Goal: Task Accomplishment & Management: Manage account settings

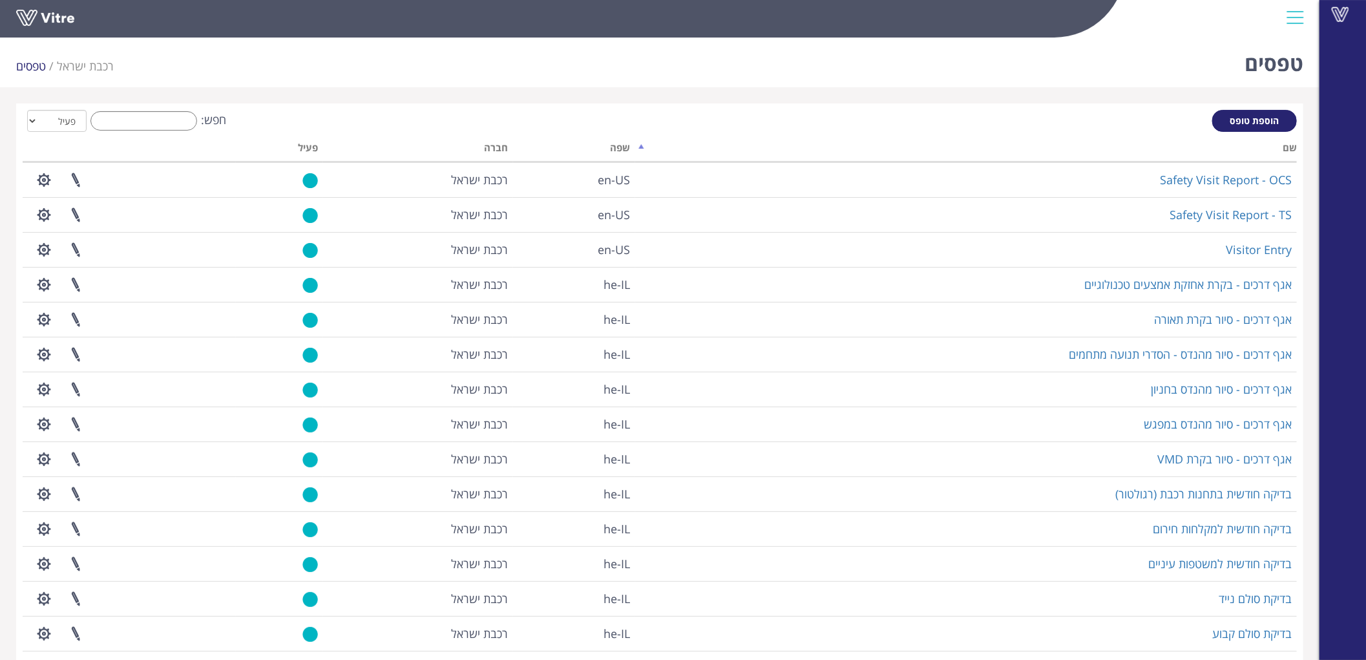
click at [134, 132] on div "חפש: הכל פעיל לא פעיל" at bounding box center [660, 122] width 1274 height 24
click at [156, 123] on input "חפש:" at bounding box center [143, 120] width 107 height 19
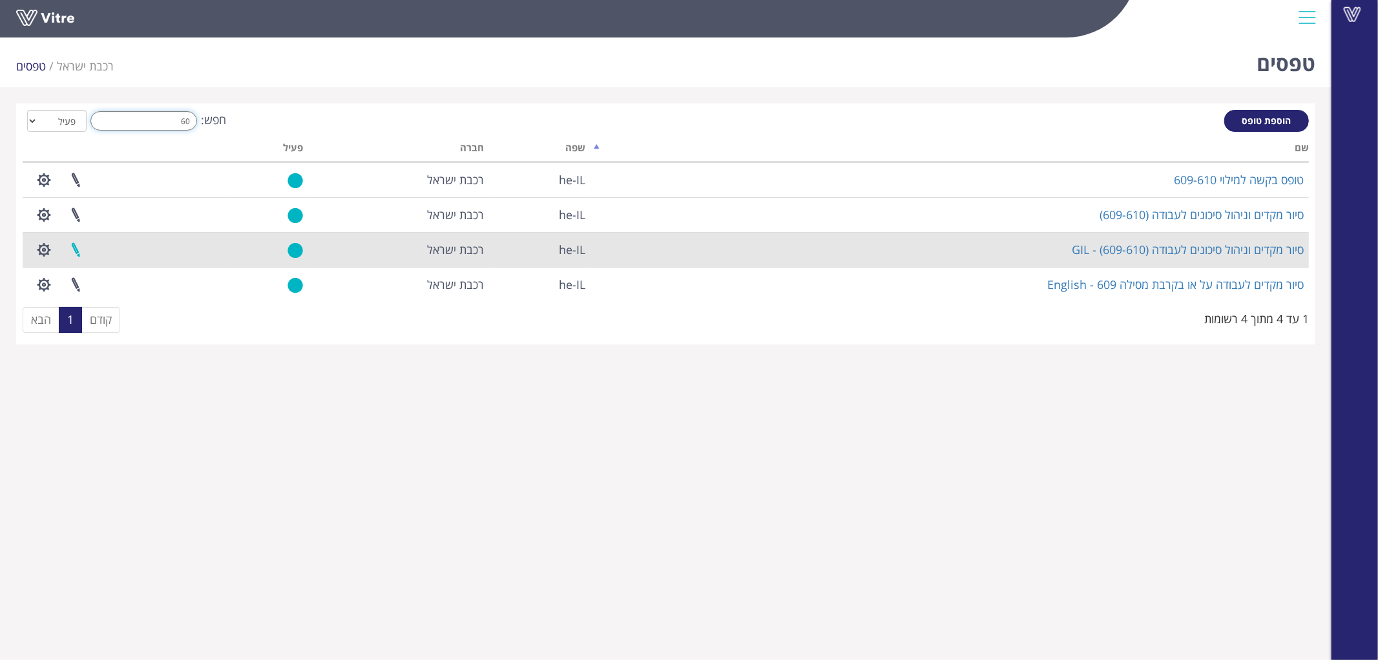
type input "60"
click at [78, 252] on link at bounding box center [75, 250] width 32 height 34
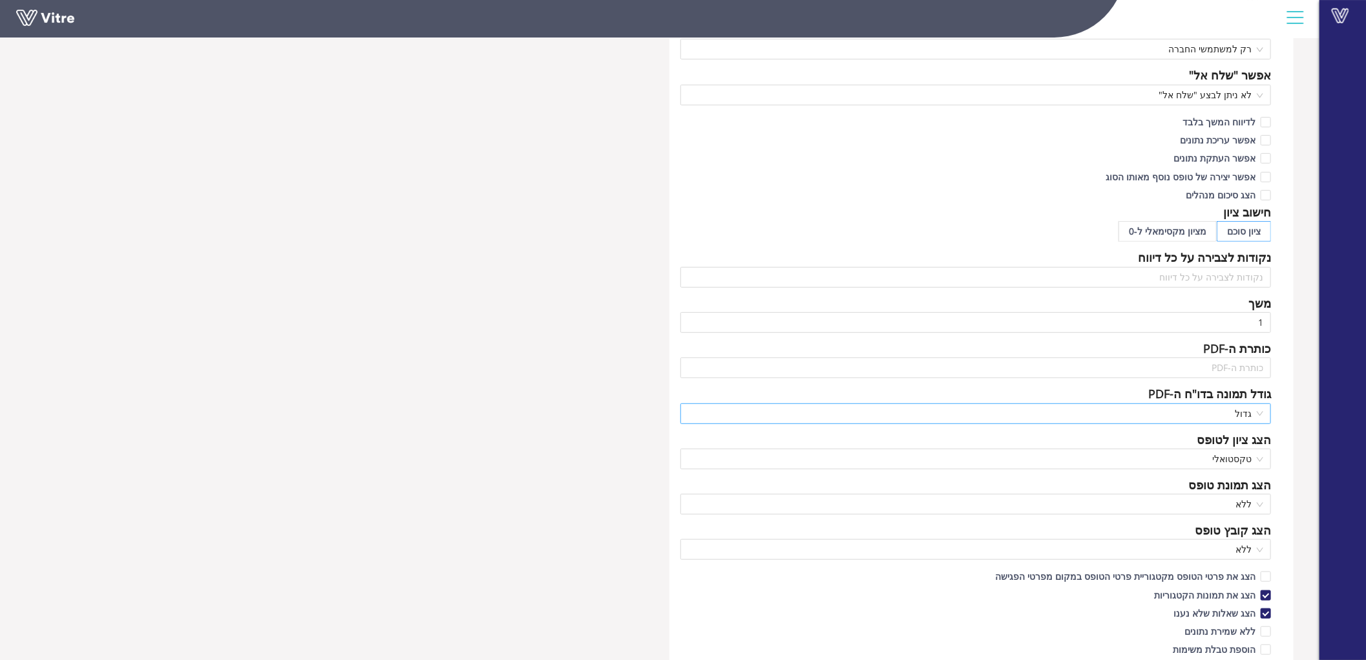
scroll to position [359, 0]
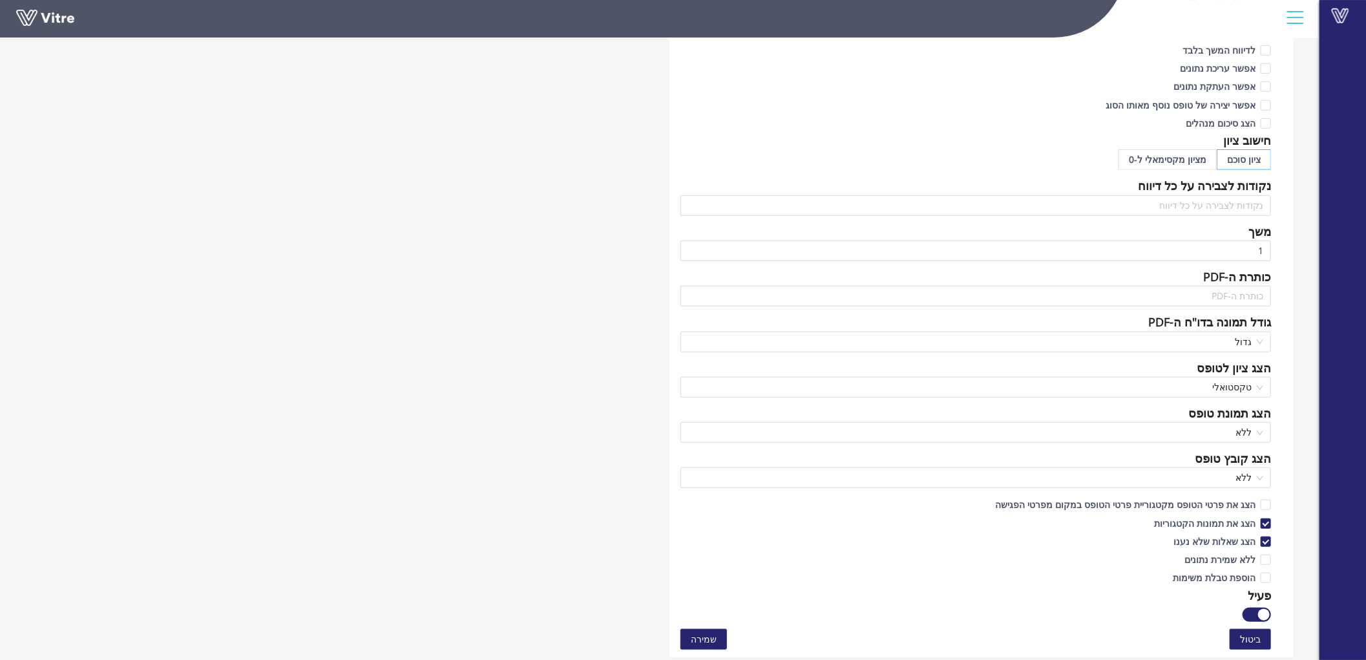
drag, startPoint x: 1260, startPoint y: 617, endPoint x: 1251, endPoint y: 612, distance: 10.7
click at [1257, 615] on button "button" at bounding box center [1257, 614] width 28 height 14
click at [715, 629] on button "שמירה" at bounding box center [704, 639] width 47 height 21
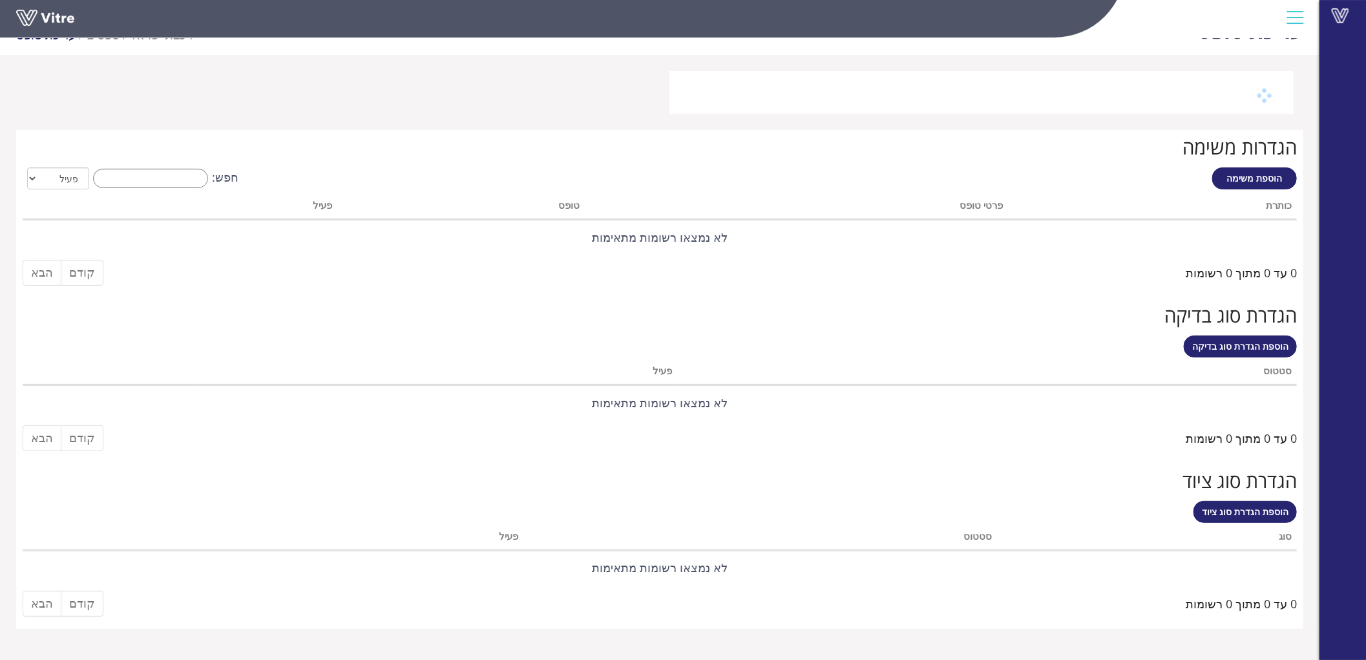
scroll to position [32, 0]
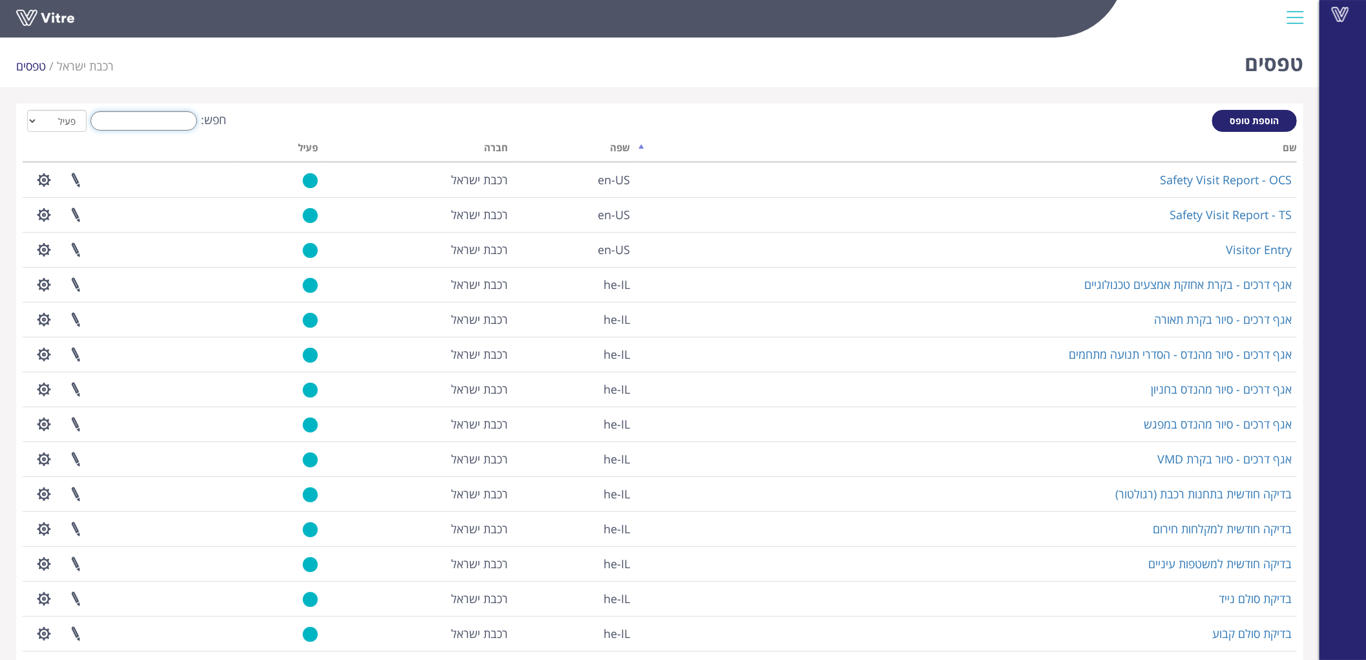
click at [120, 114] on input "חפש:" at bounding box center [143, 120] width 107 height 19
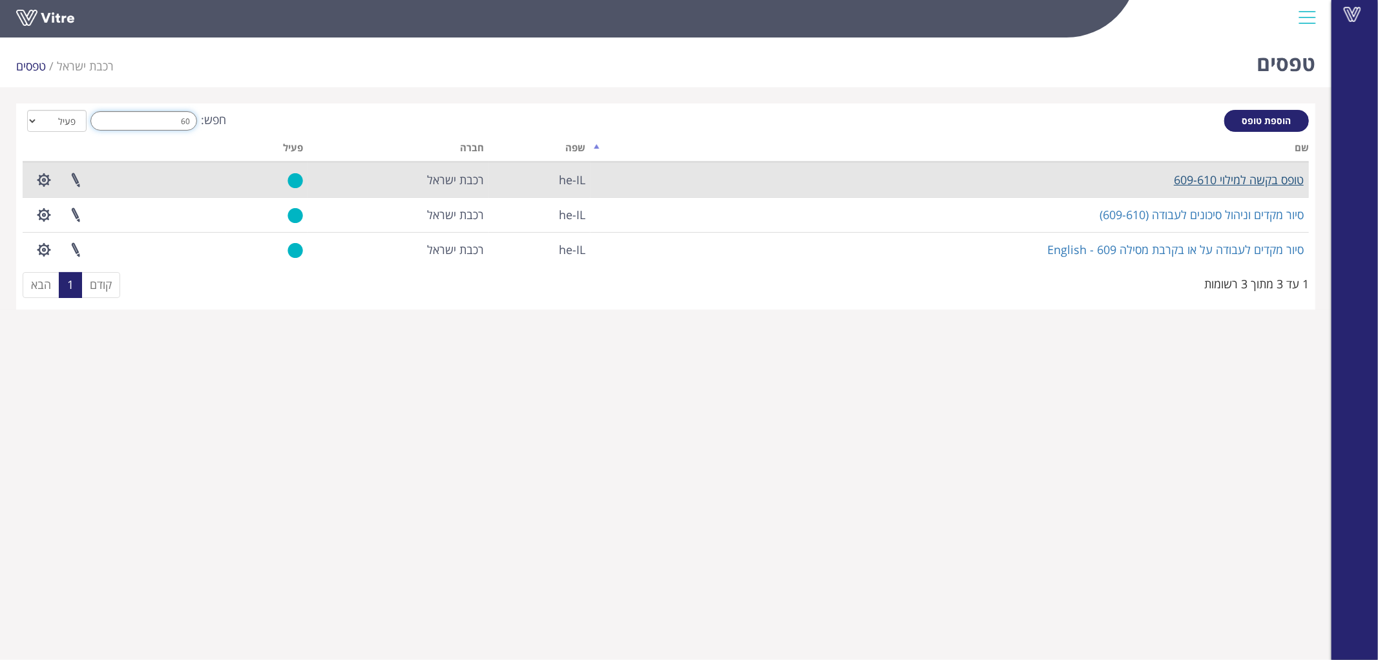
type input "60"
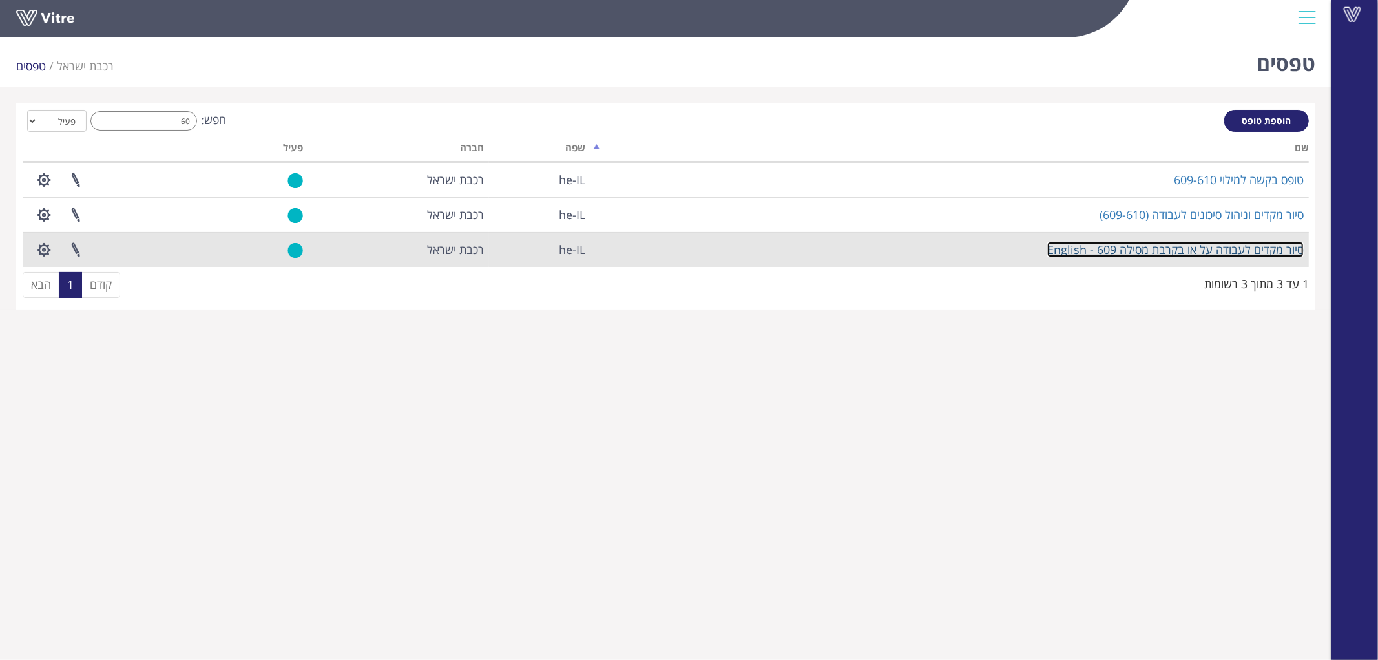
click at [1220, 246] on link "סיור מקדים לעבודה על או בקרבת מסילה 609 - English" at bounding box center [1176, 250] width 257 height 16
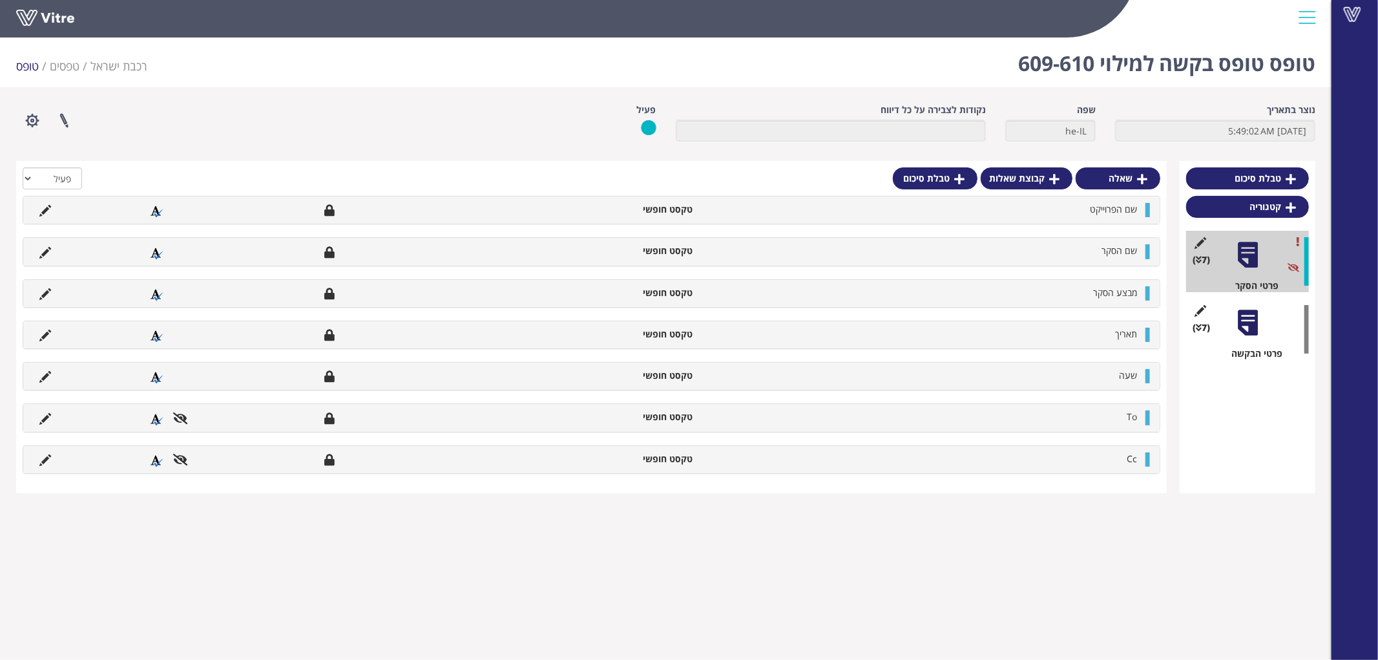
click at [1249, 313] on div at bounding box center [1248, 322] width 29 height 29
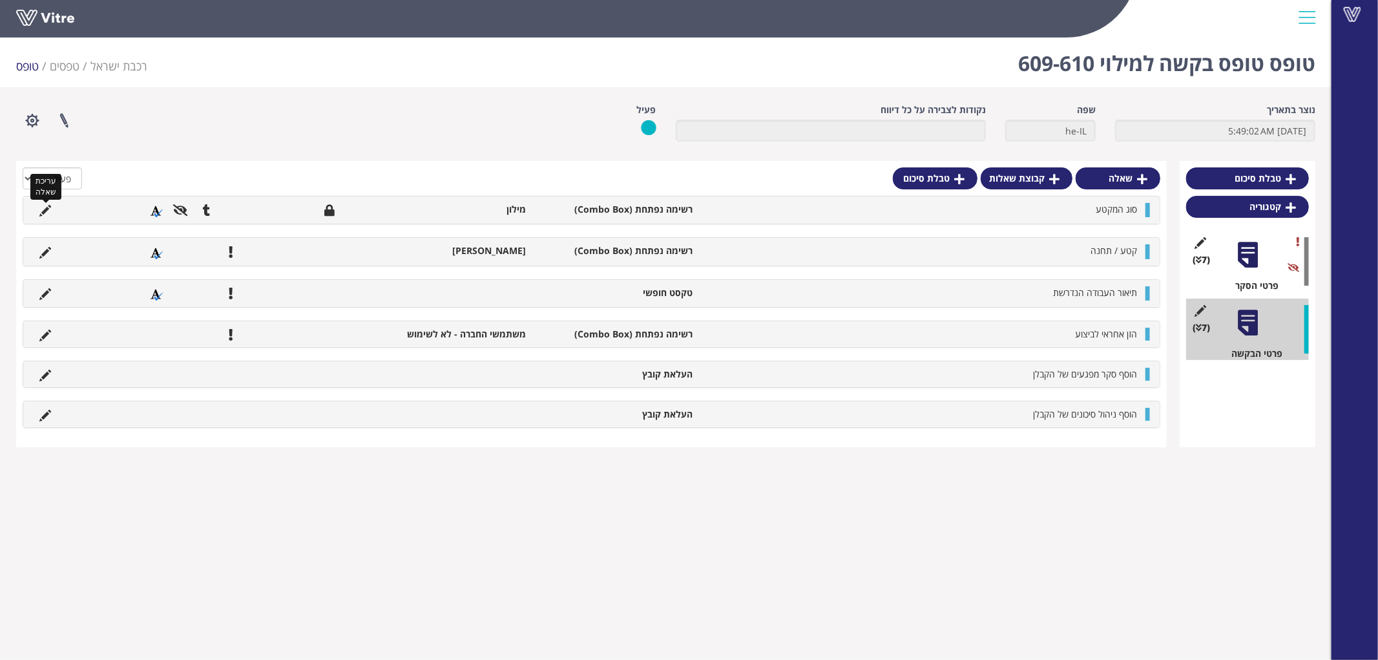
click at [47, 211] on icon at bounding box center [45, 211] width 12 height 12
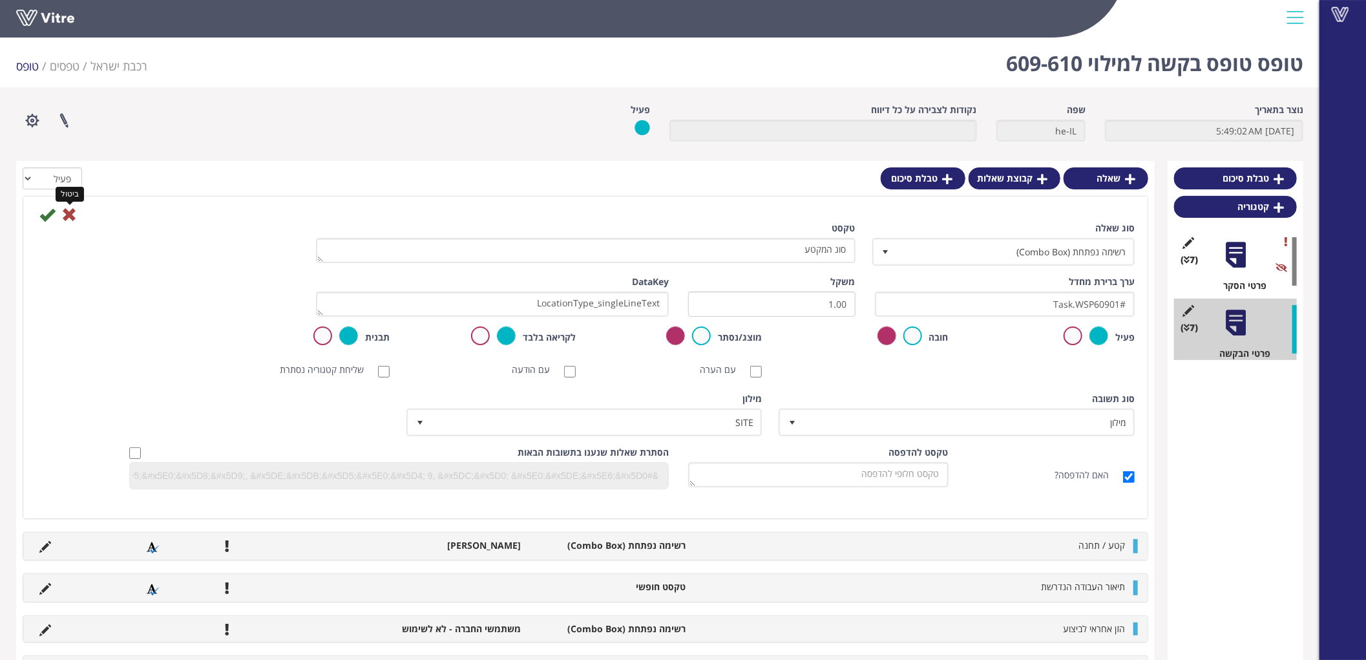
click at [65, 208] on icon at bounding box center [69, 215] width 16 height 16
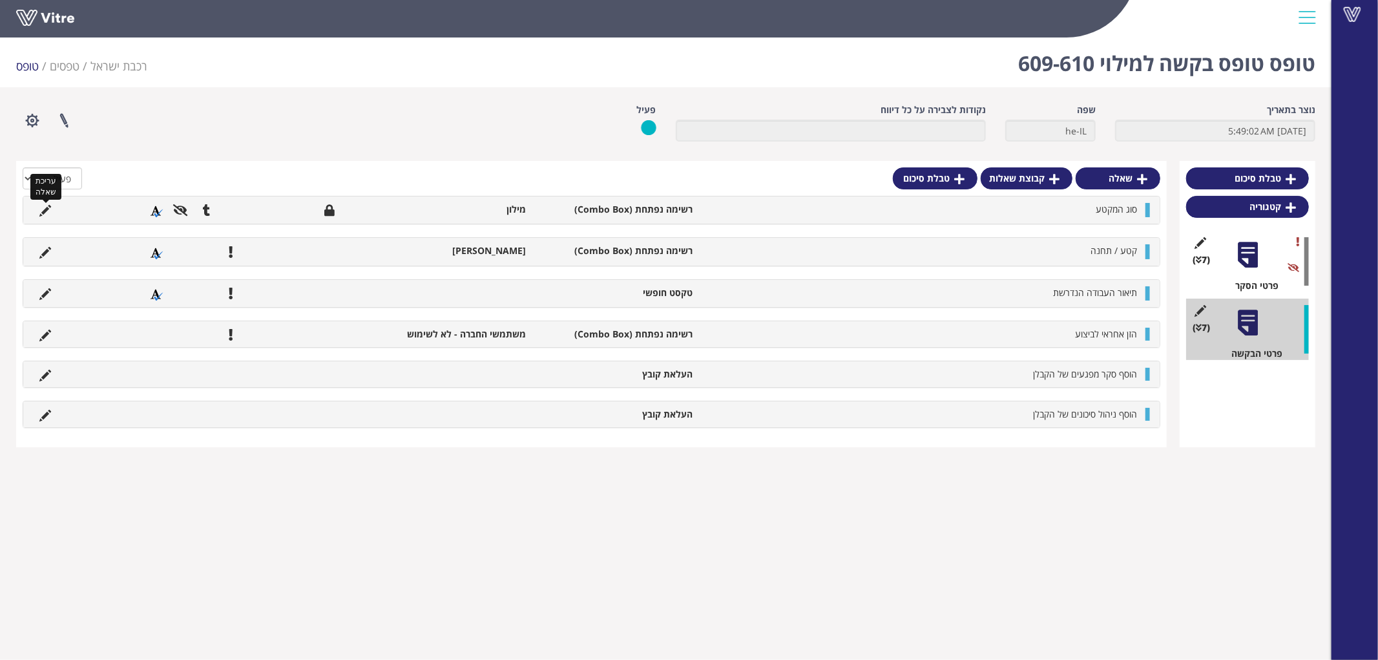
click at [48, 208] on icon at bounding box center [45, 211] width 12 height 12
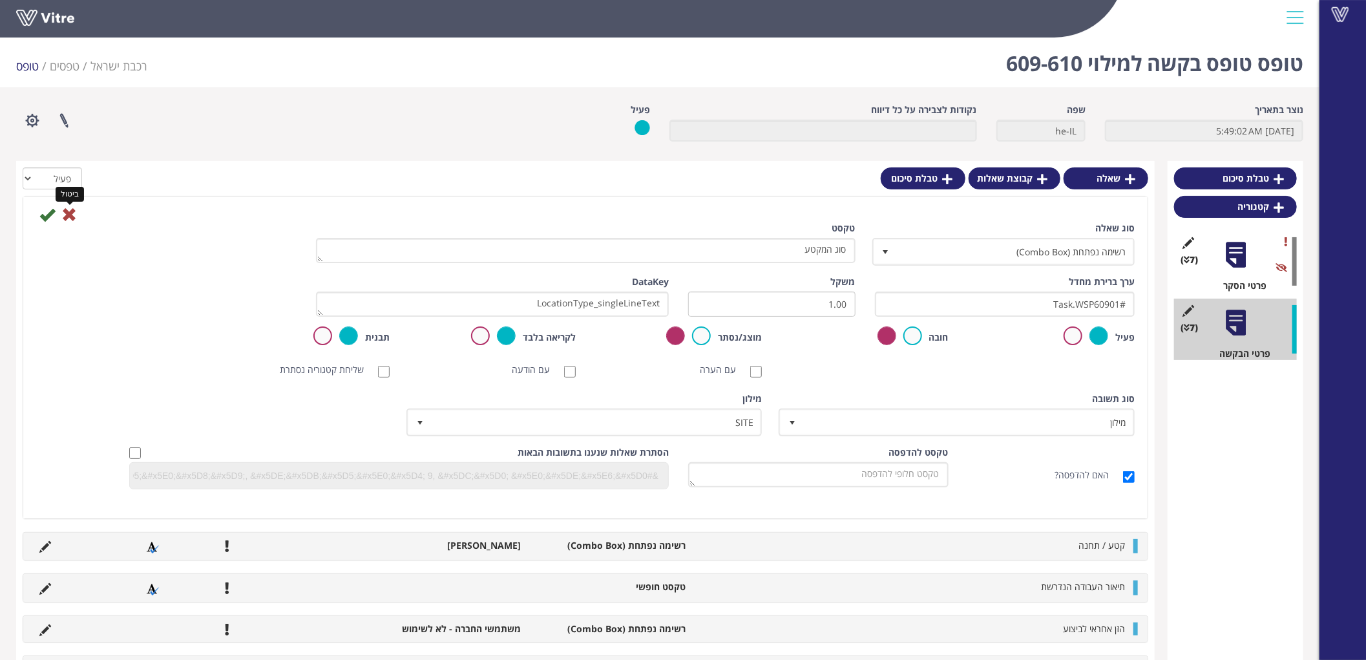
click at [74, 212] on icon at bounding box center [69, 215] width 16 height 16
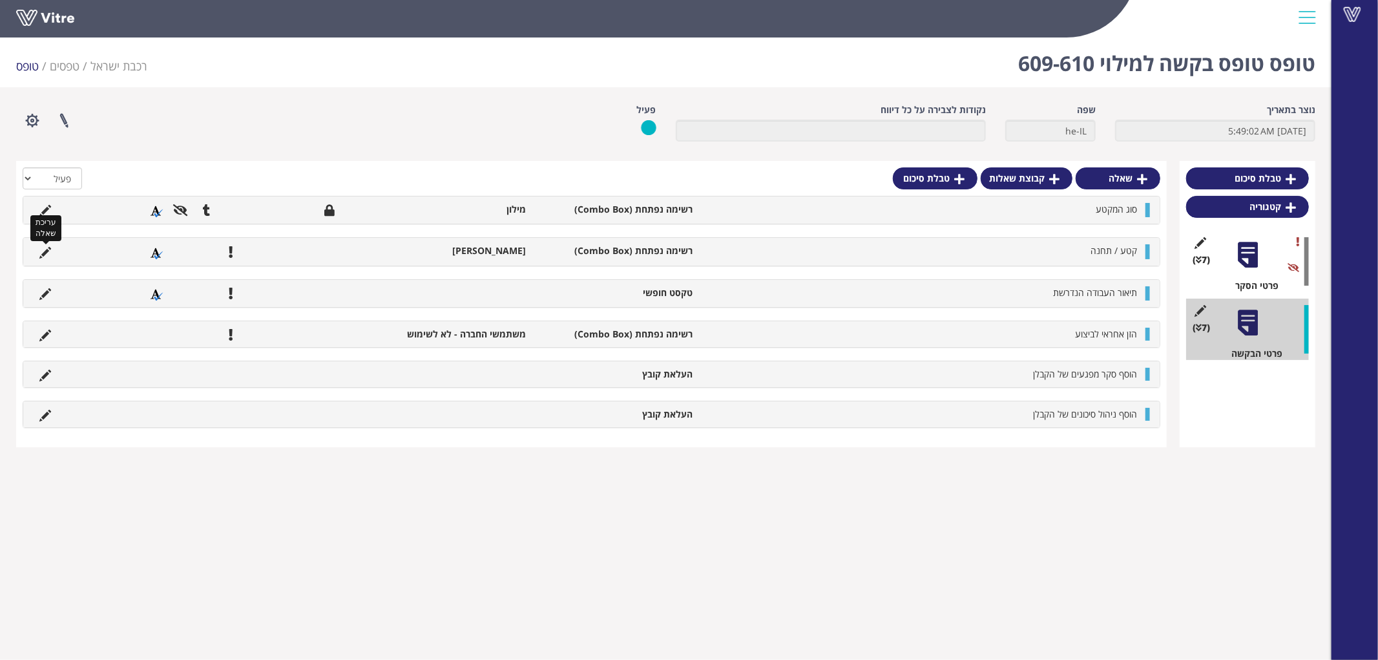
click at [48, 248] on icon at bounding box center [45, 253] width 12 height 12
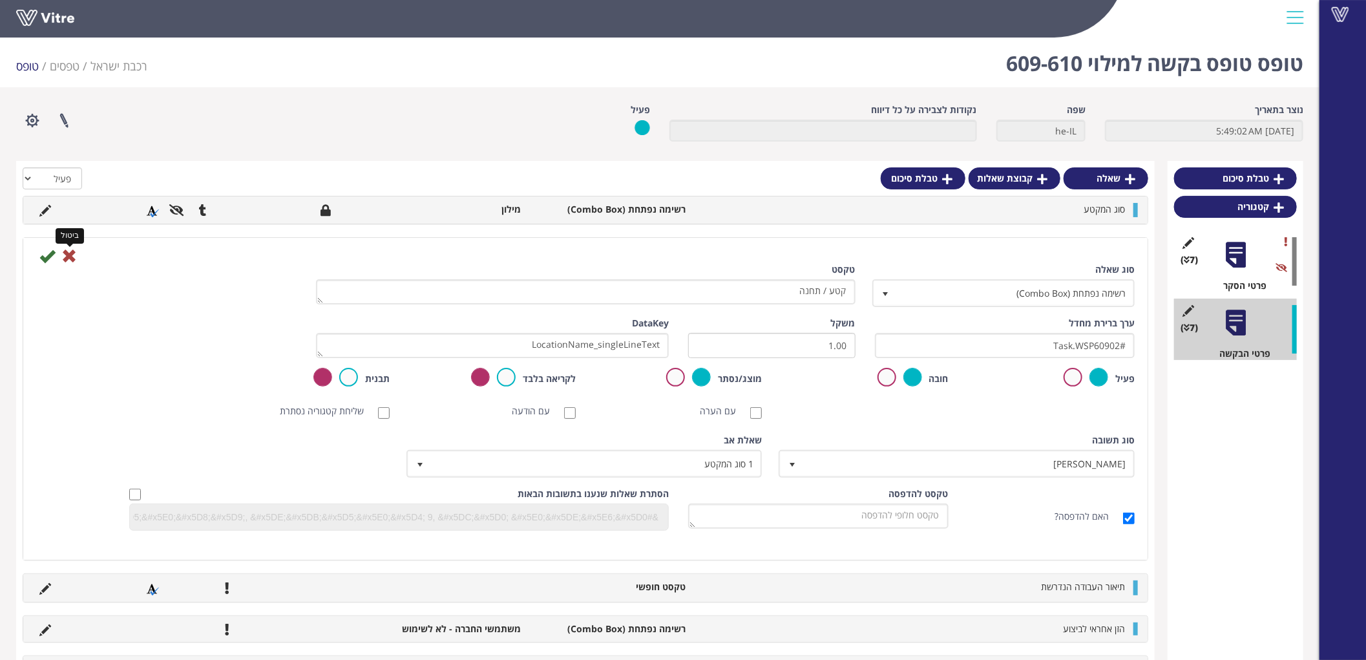
click at [71, 253] on icon at bounding box center [69, 256] width 16 height 16
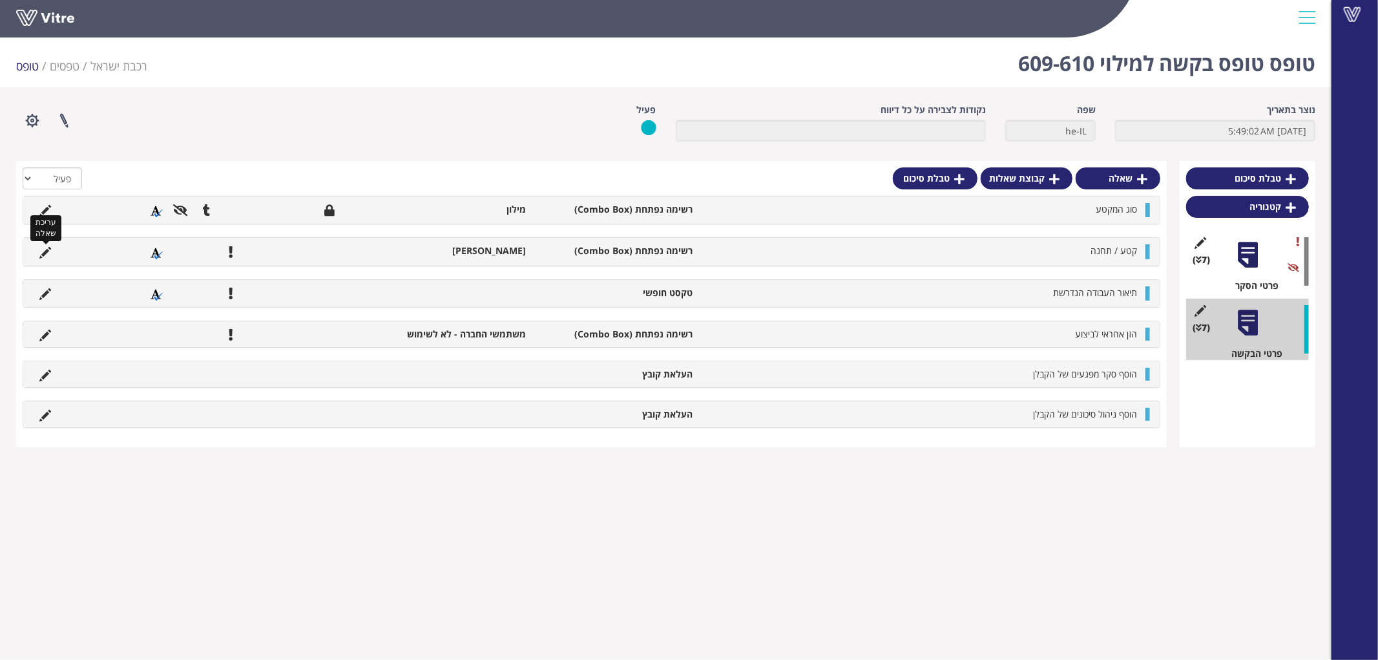
click at [42, 248] on icon at bounding box center [45, 253] width 12 height 12
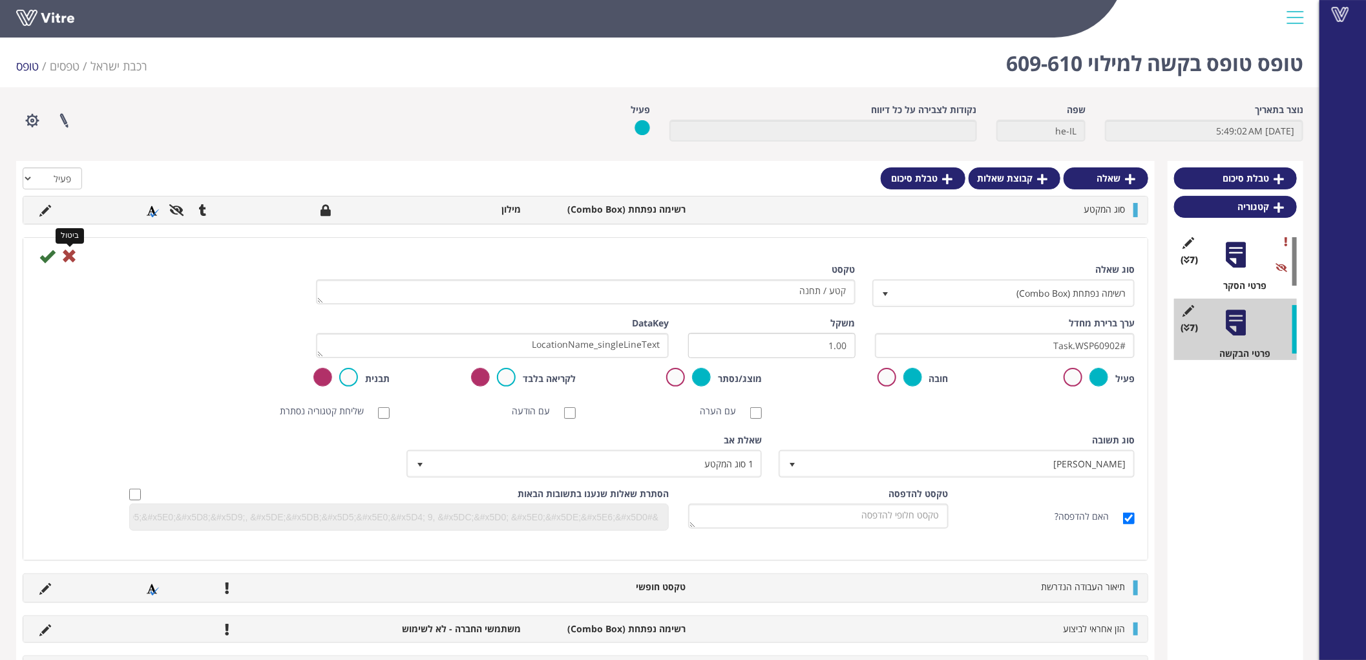
click at [74, 254] on icon at bounding box center [69, 256] width 16 height 16
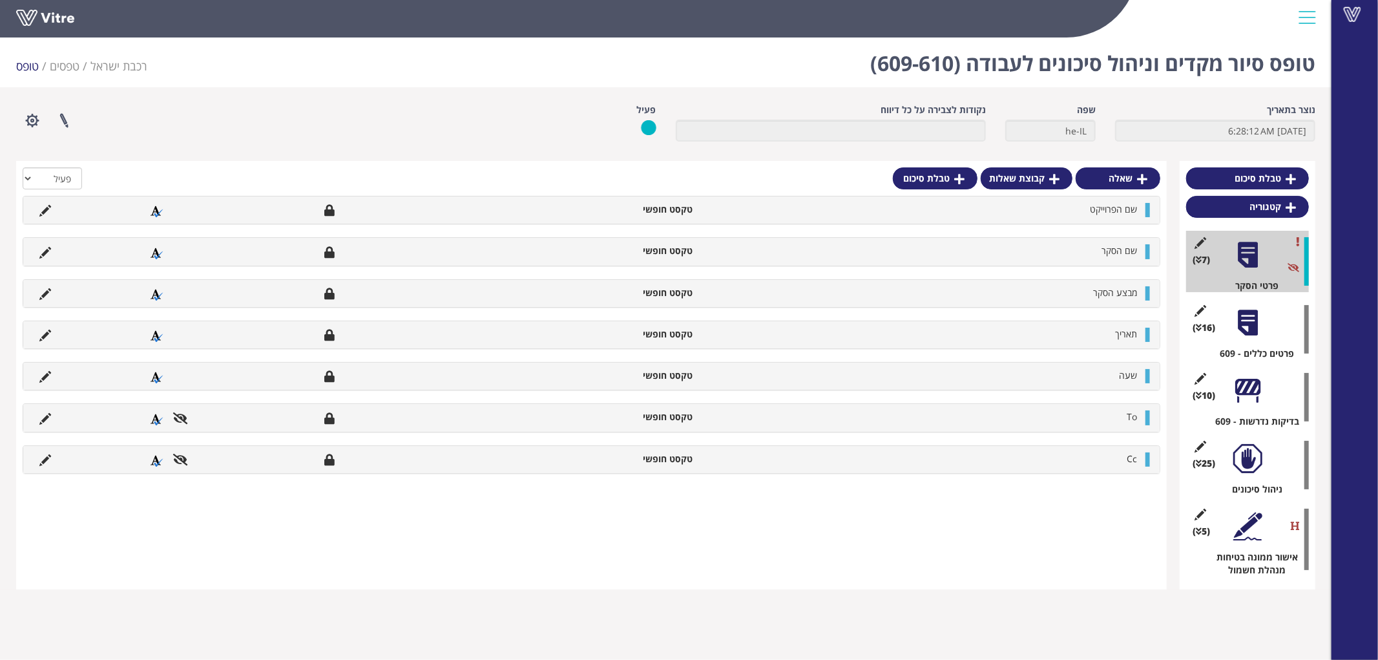
click at [1256, 325] on div at bounding box center [1248, 322] width 29 height 29
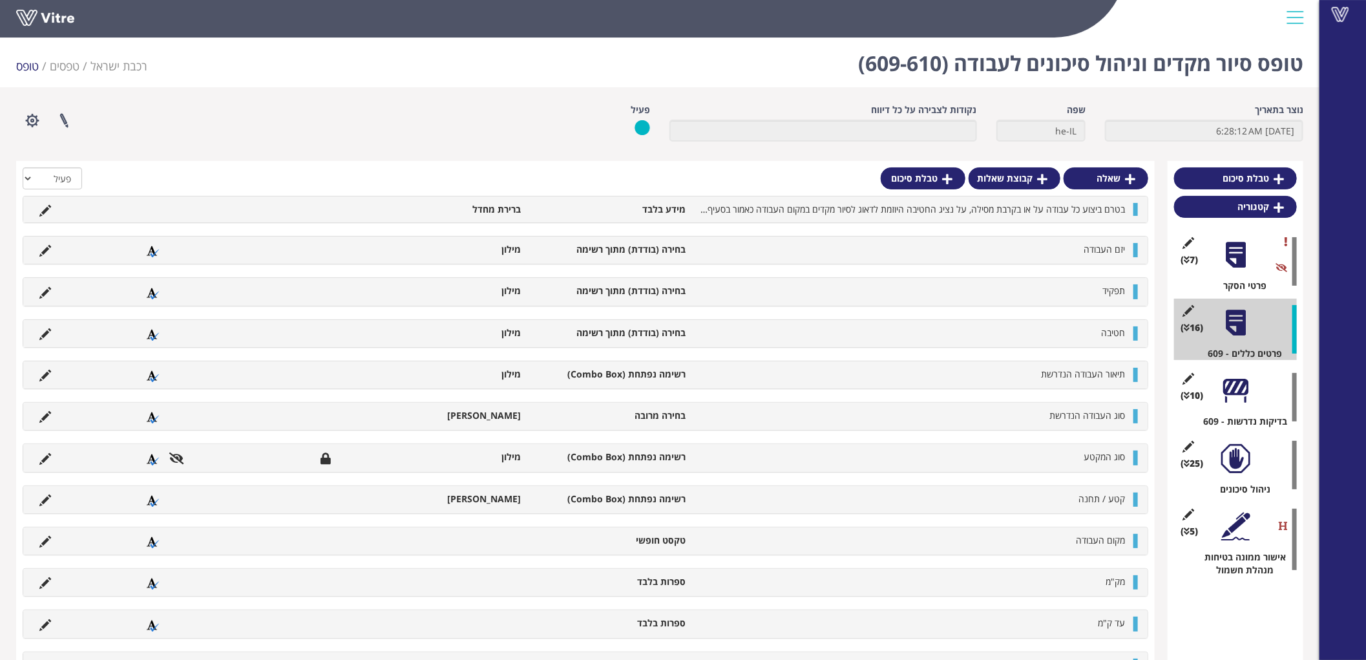
click at [1243, 390] on div at bounding box center [1235, 390] width 29 height 29
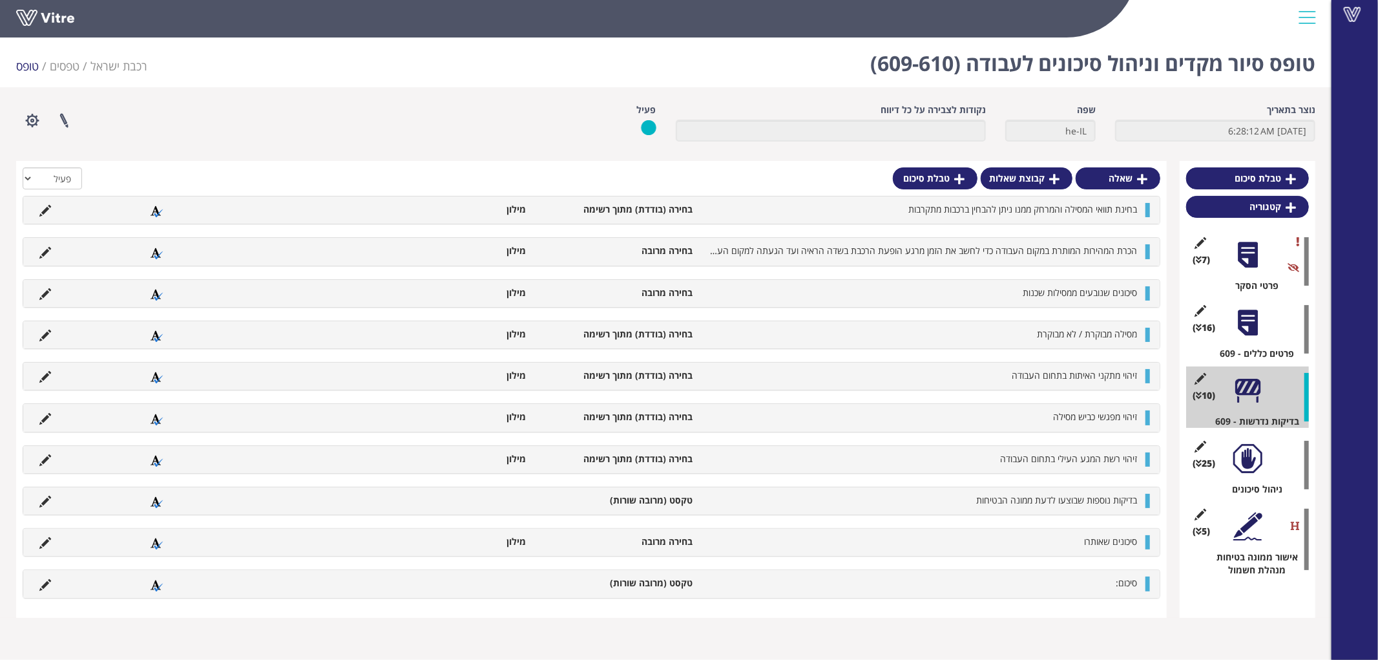
click at [1242, 456] on div at bounding box center [1248, 458] width 29 height 29
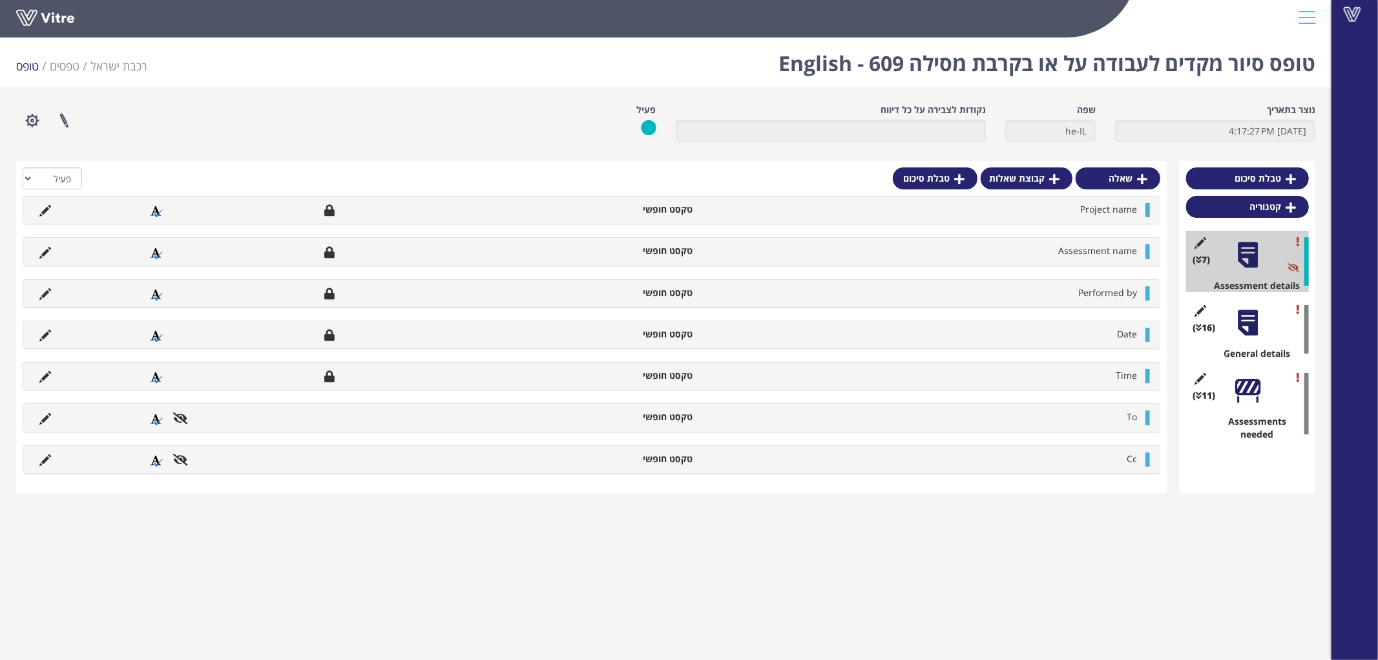
click at [1276, 324] on div "(16 ) General details" at bounding box center [1248, 329] width 123 height 61
click at [1273, 324] on div "(16 ) General details" at bounding box center [1248, 329] width 123 height 61
click at [1257, 327] on div at bounding box center [1248, 322] width 29 height 29
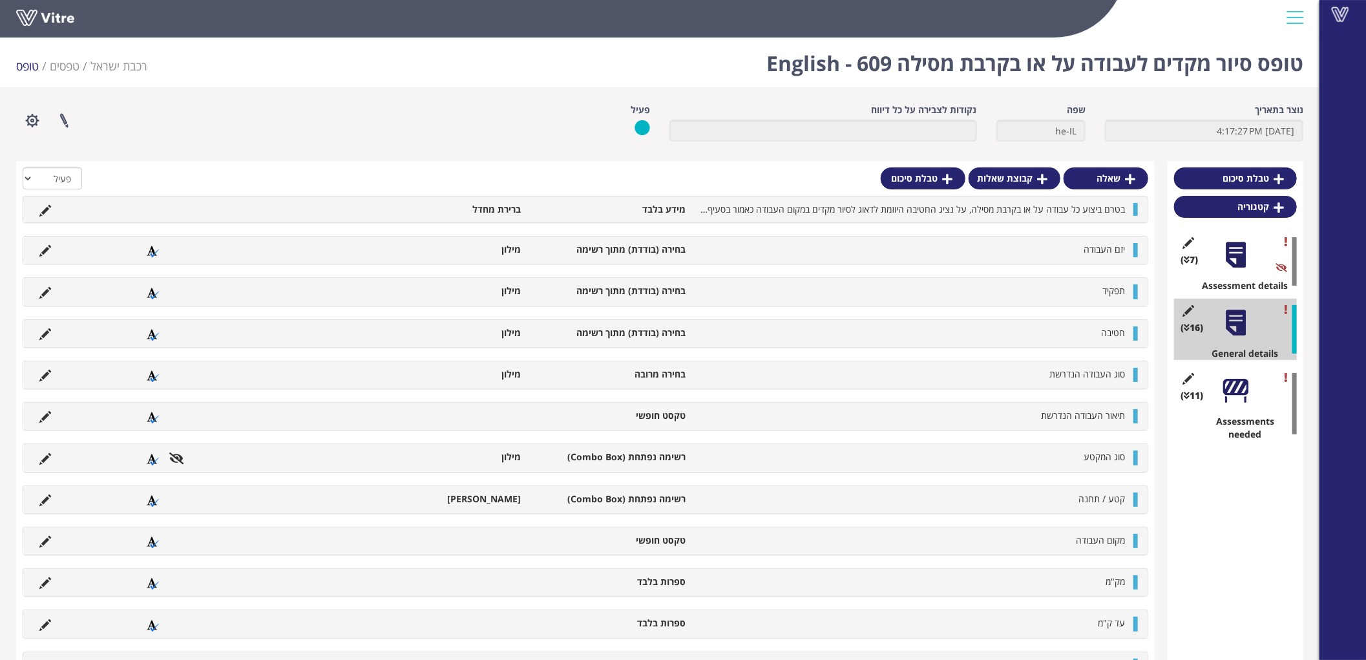
click at [1255, 414] on div "(11 ) Assessments needed" at bounding box center [1235, 403] width 123 height 74
click at [1251, 403] on div "(11 ) Assessments needed" at bounding box center [1235, 403] width 123 height 74
click at [1245, 401] on div at bounding box center [1235, 390] width 29 height 29
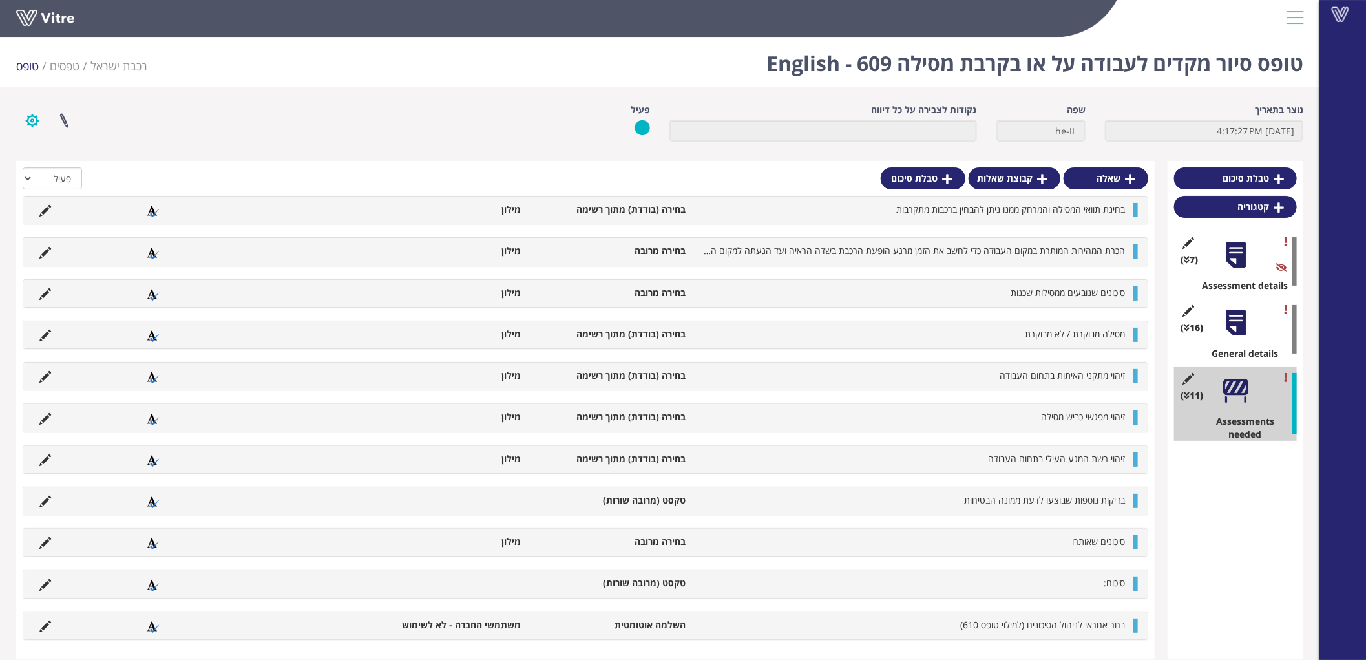
click at [25, 118] on button "button" at bounding box center [32, 120] width 32 height 34
click at [63, 168] on link "הגדרת משתמשים" at bounding box center [68, 168] width 102 height 17
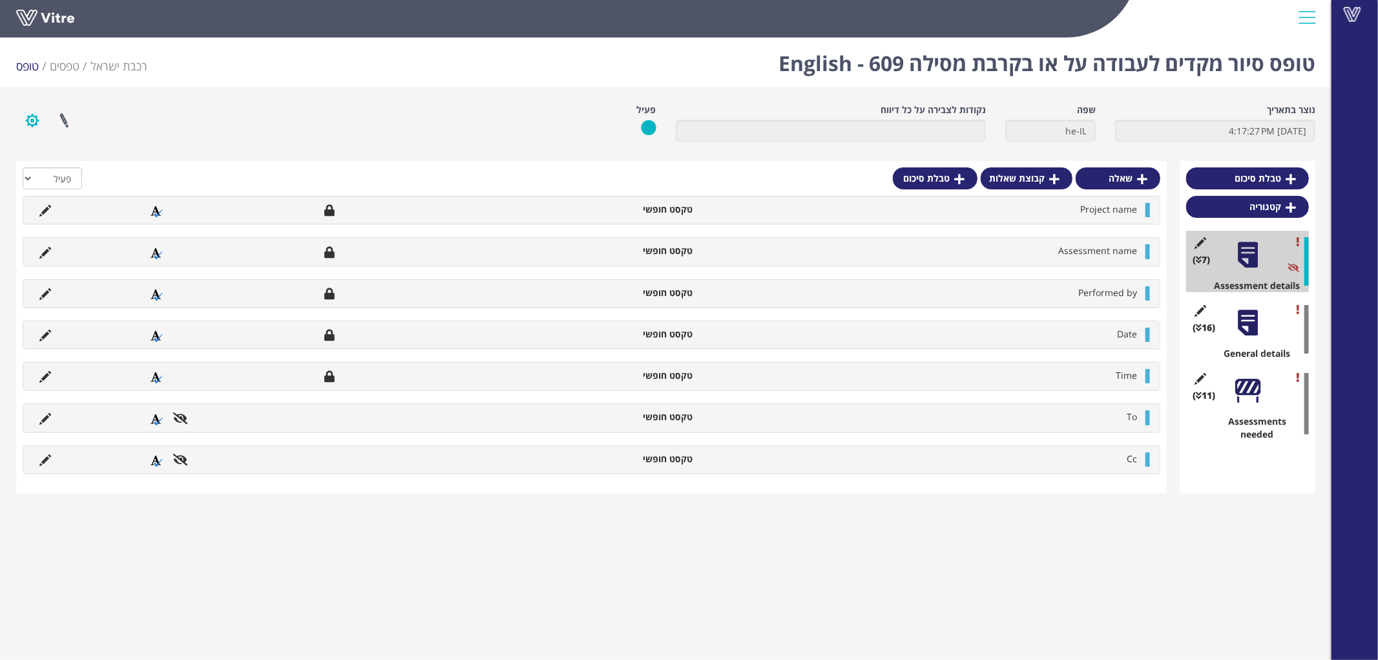
click at [25, 117] on button "button" at bounding box center [32, 120] width 32 height 34
click at [95, 151] on link "פרוייקטים מקושרים" at bounding box center [68, 151] width 102 height 17
click at [27, 123] on button "button" at bounding box center [32, 120] width 32 height 34
click at [68, 111] on link at bounding box center [64, 120] width 32 height 34
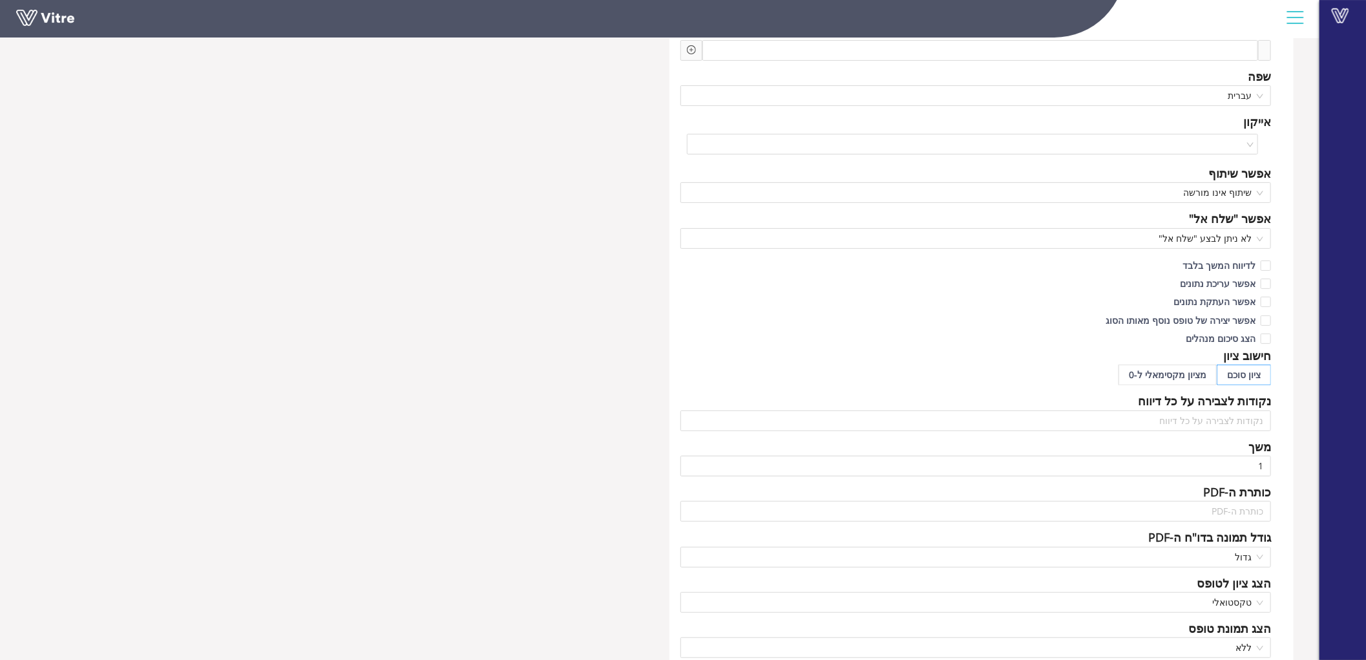
scroll to position [359, 0]
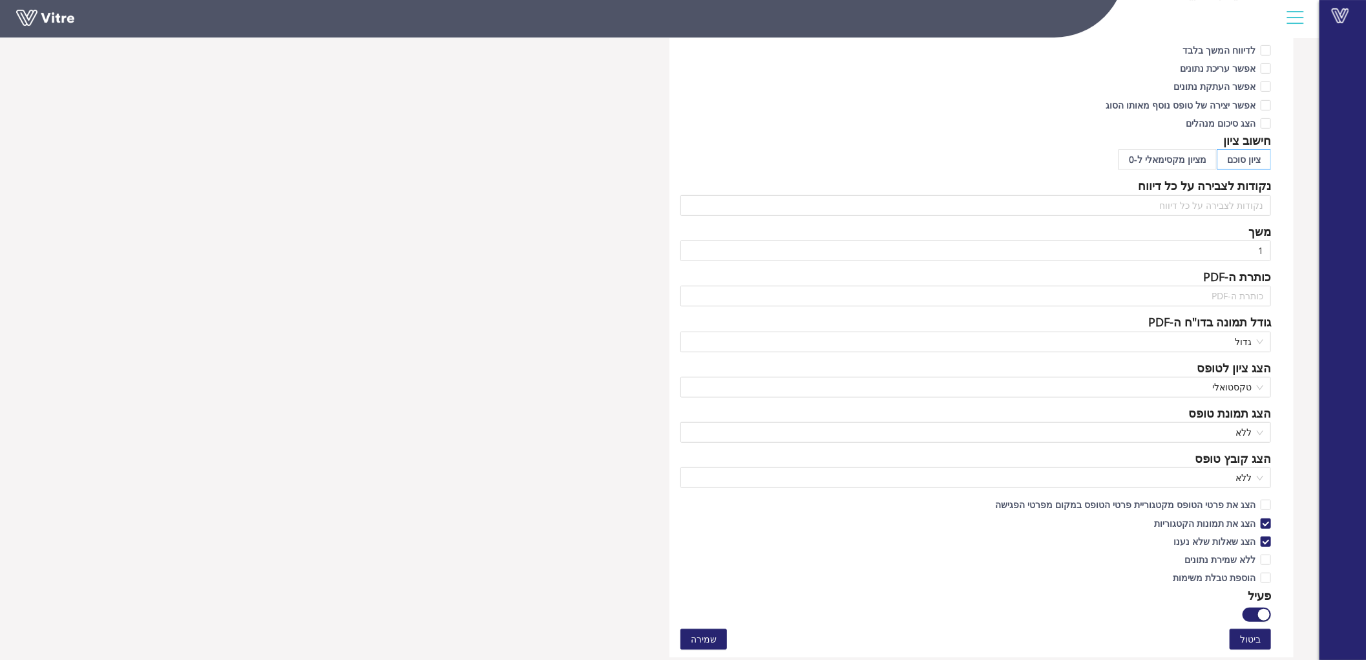
click at [1254, 612] on button "button" at bounding box center [1257, 614] width 28 height 14
click at [708, 632] on span "שמירה" at bounding box center [704, 639] width 26 height 14
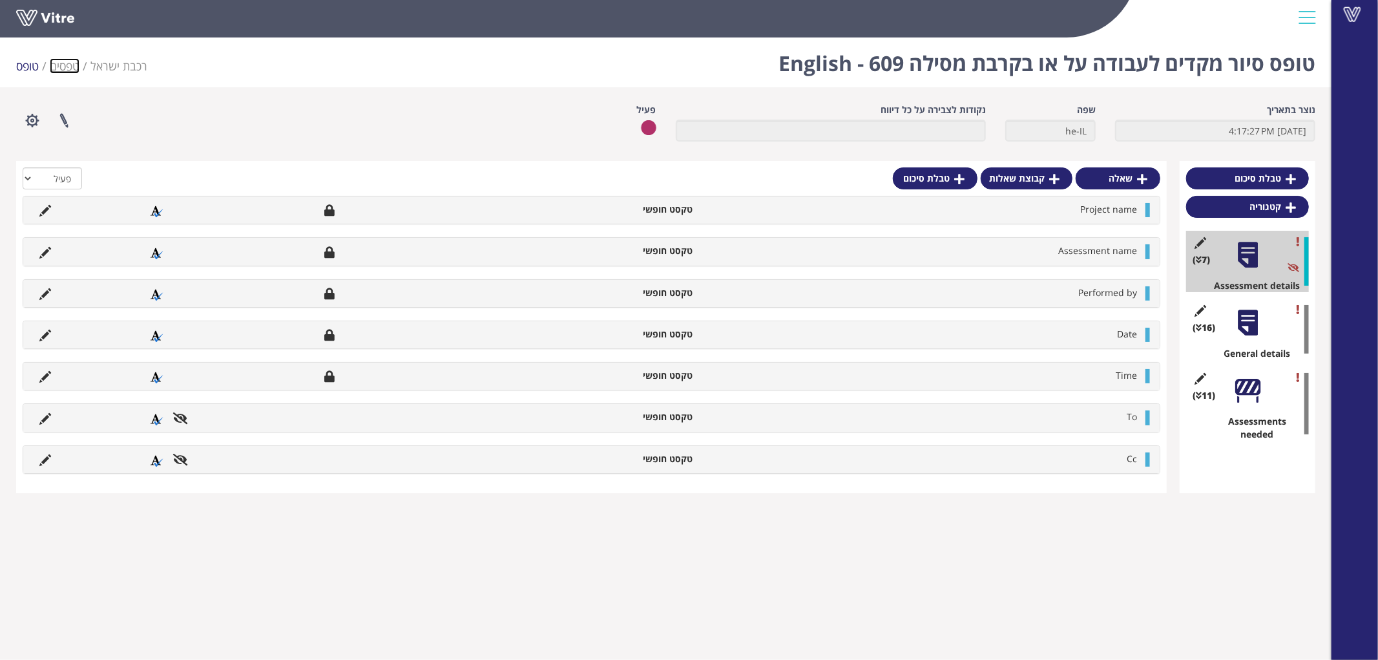
click at [63, 59] on link "טפסים" at bounding box center [65, 66] width 30 height 16
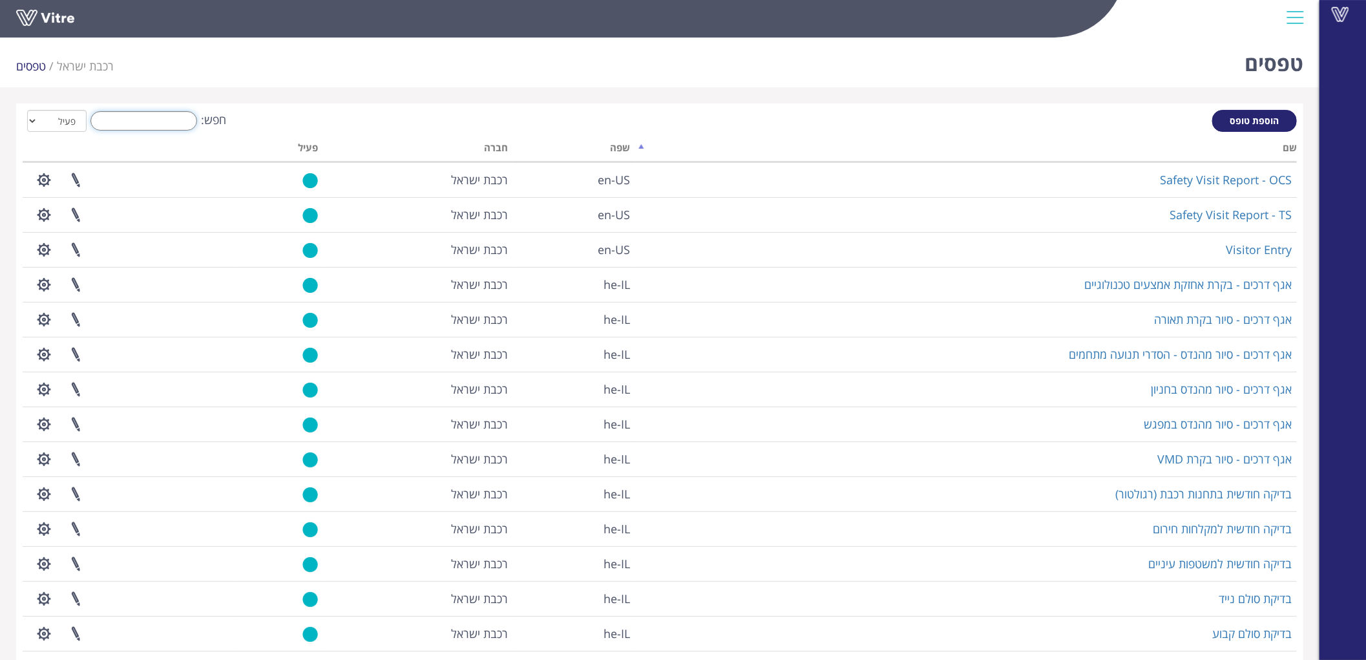
click at [147, 120] on input "חפש:" at bounding box center [143, 120] width 107 height 19
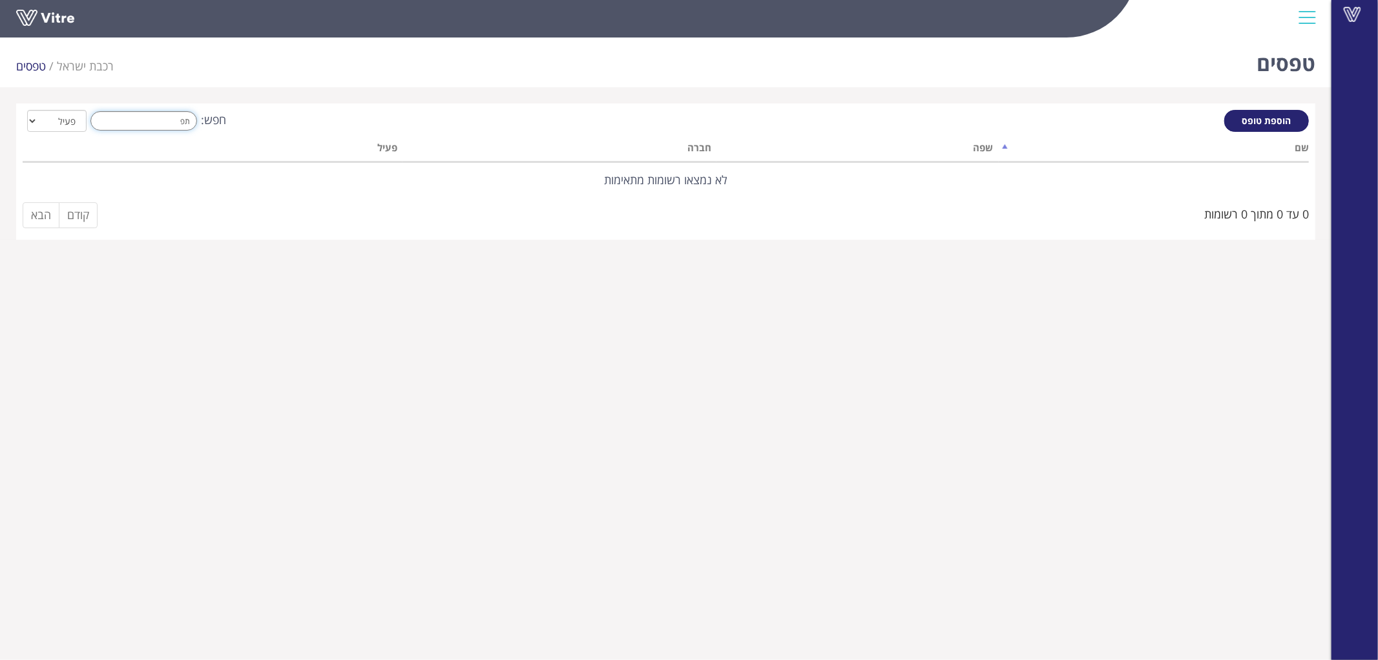
type input "ת"
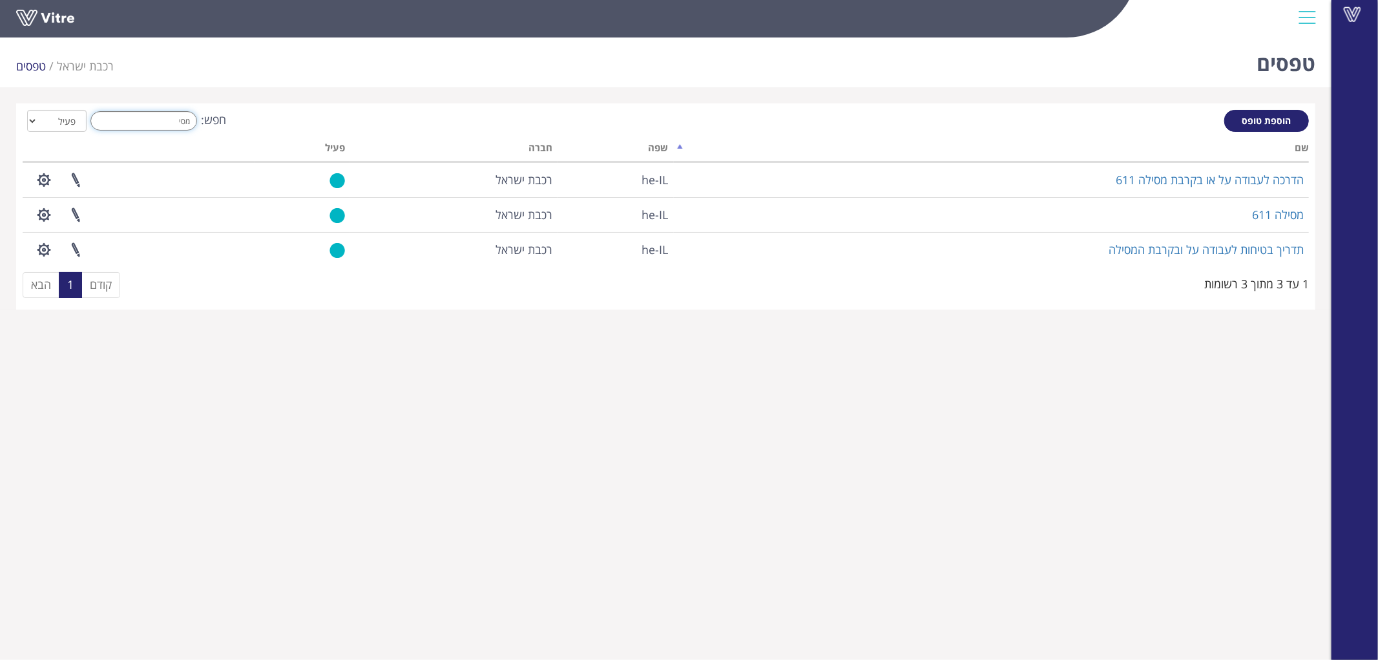
type input "מסי"
